Goal: Check status: Check status

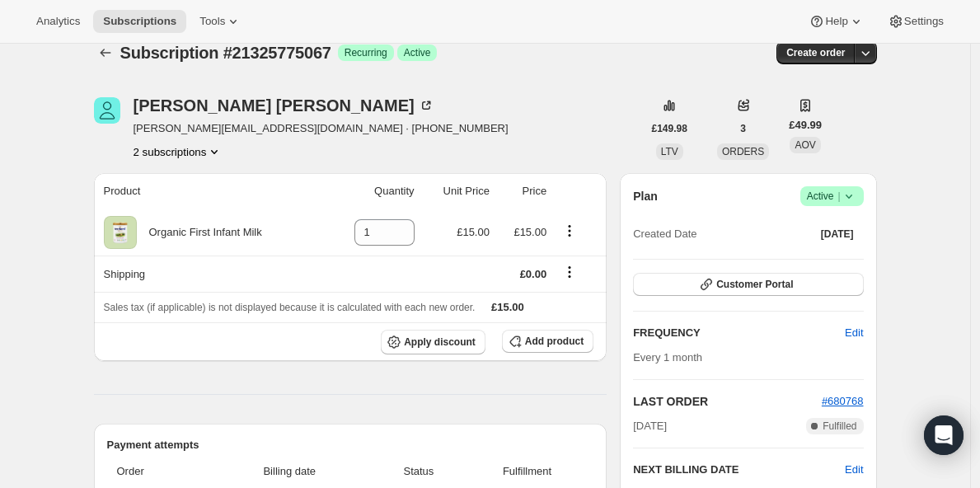
scroll to position [36, 0]
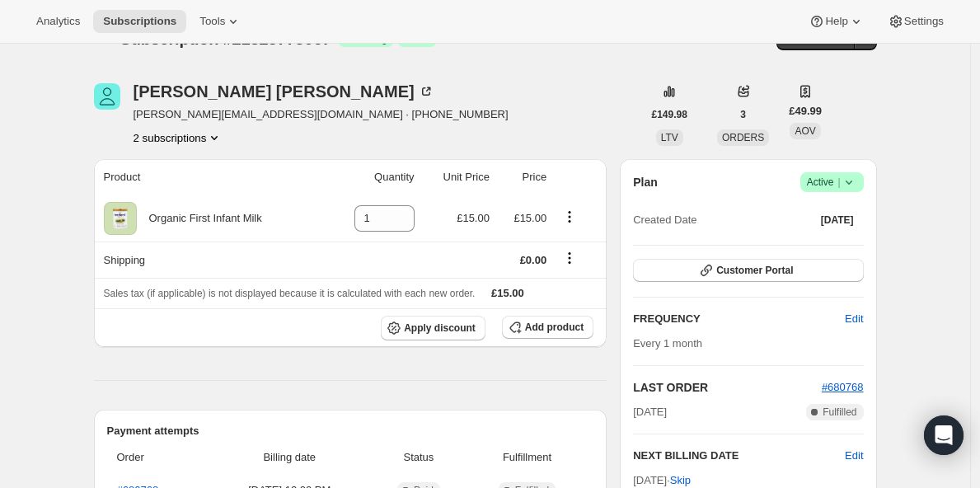
click at [179, 138] on button "2 subscriptions" at bounding box center [179, 137] width 90 height 16
click at [184, 163] on span "21173862619" at bounding box center [157, 168] width 66 height 12
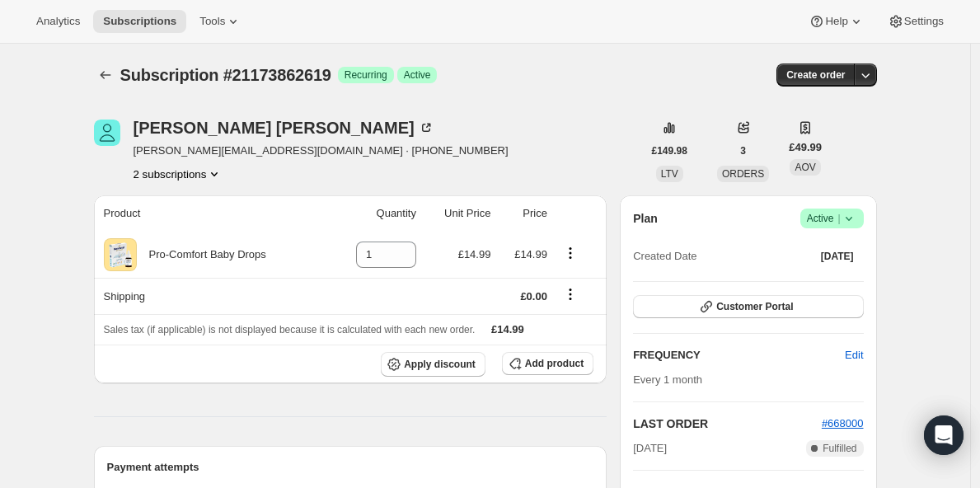
click at [182, 177] on button "2 subscriptions" at bounding box center [179, 174] width 90 height 16
click at [190, 227] on span "21325775067" at bounding box center [158, 233] width 66 height 12
